Goal: Task Accomplishment & Management: Manage account settings

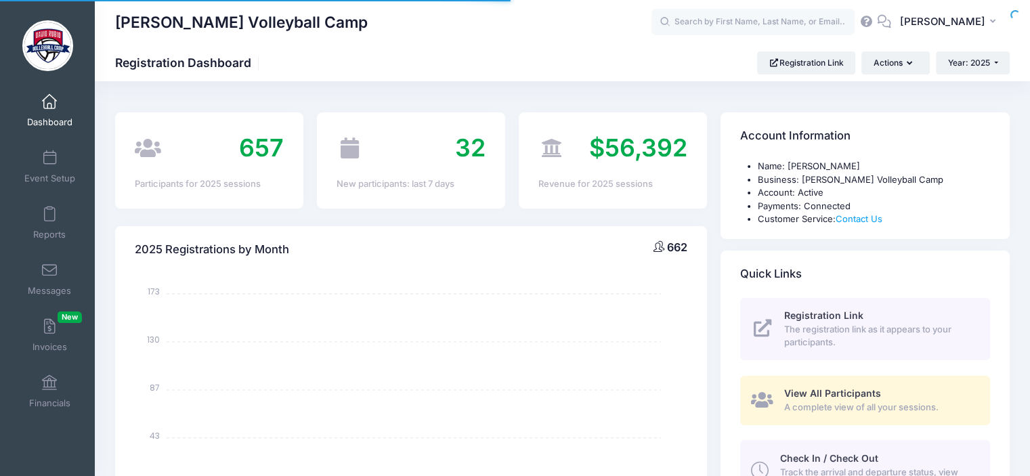
select select
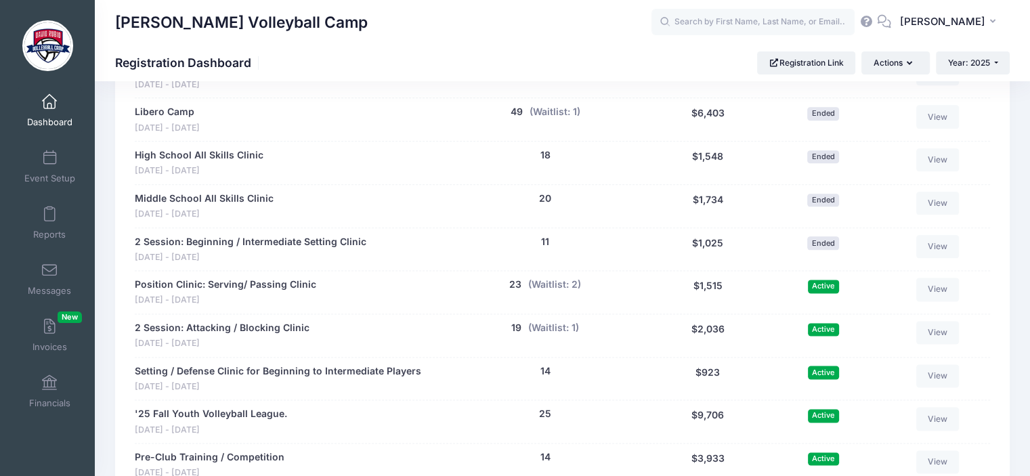
scroll to position [1675, 0]
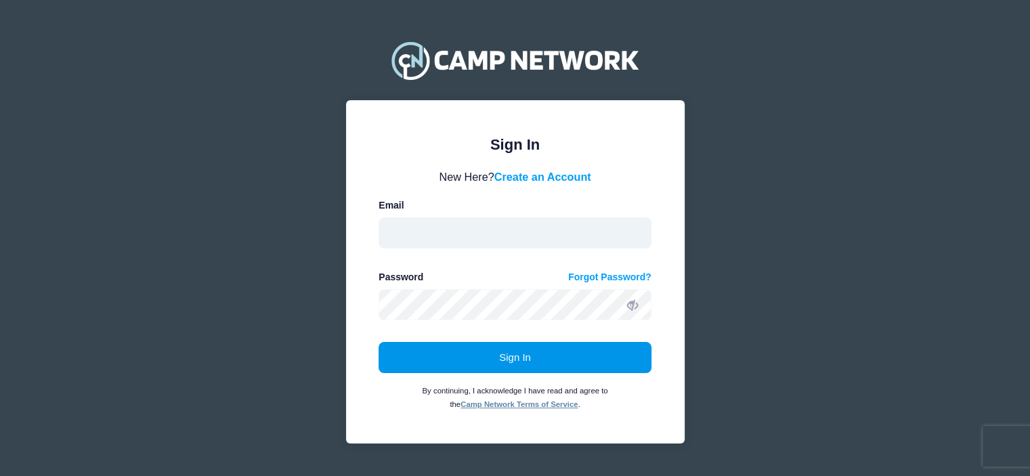
type input "davidrubiovolleyballcamp@gmail.com"
click at [509, 362] on button "Sign In" at bounding box center [515, 357] width 273 height 31
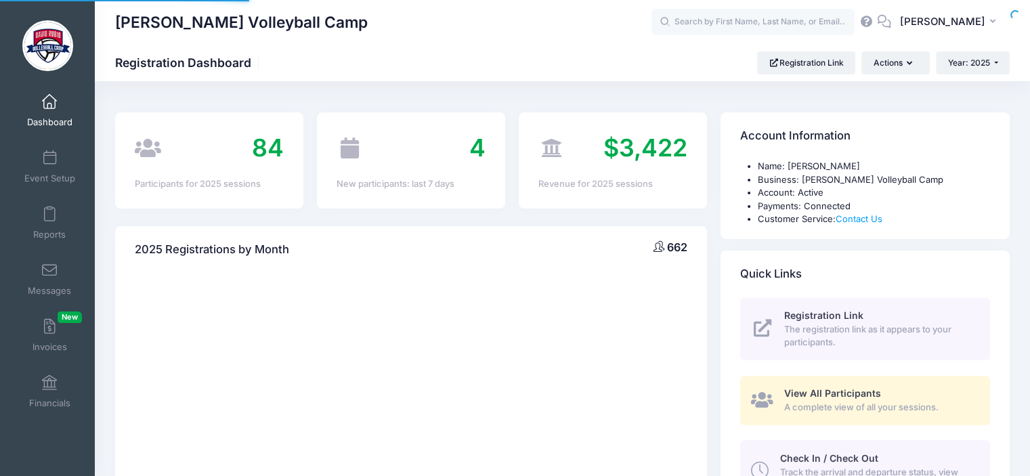
select select
